Goal: Task Accomplishment & Management: Complete application form

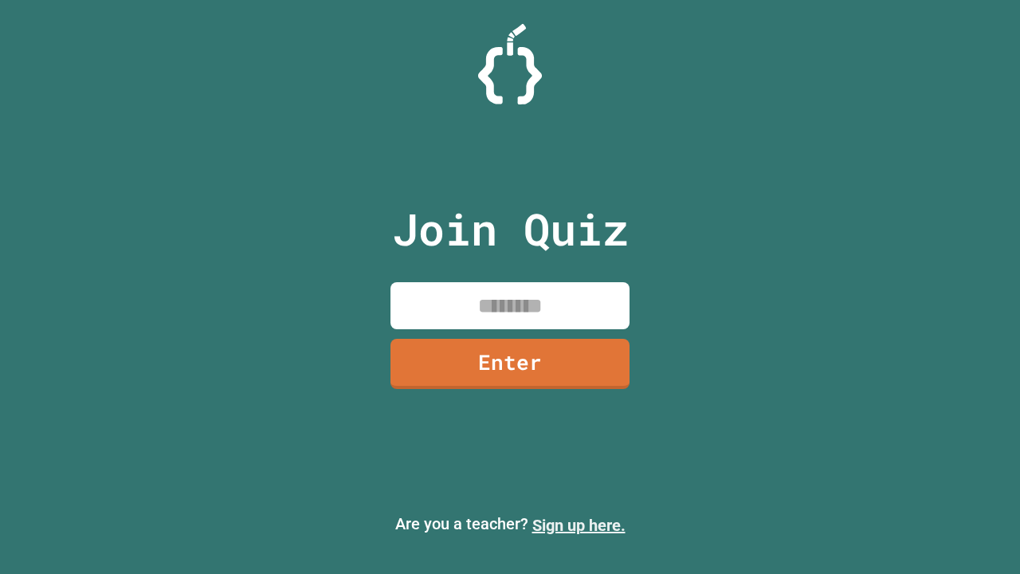
click at [579, 525] on link "Sign up here." at bounding box center [579, 525] width 93 height 19
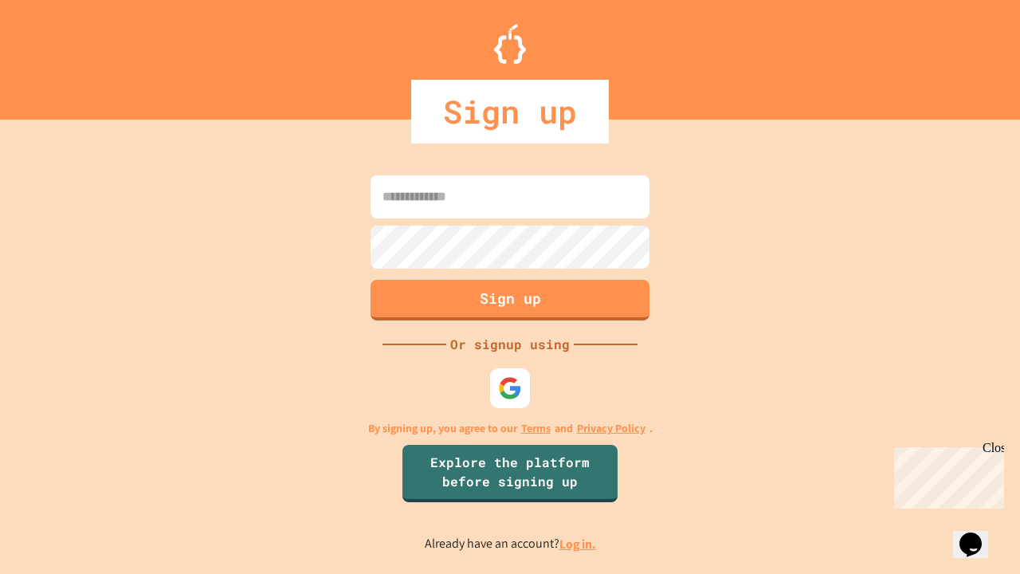
click at [579, 544] on link "Log in." at bounding box center [578, 544] width 37 height 17
